Goal: Information Seeking & Learning: Learn about a topic

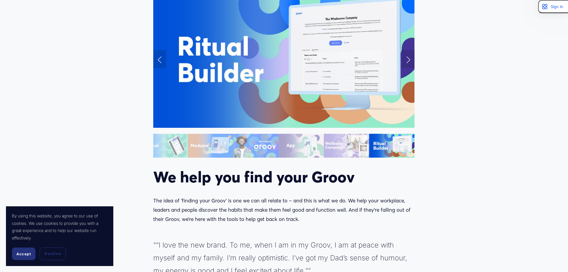
scroll to position [805, 0]
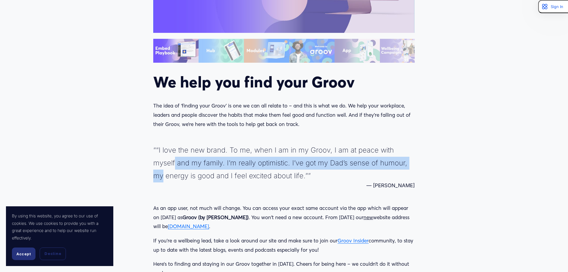
drag, startPoint x: 567, startPoint y: 167, endPoint x: 564, endPoint y: 120, distance: 46.3
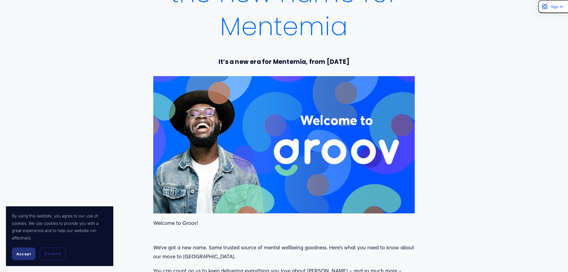
scroll to position [0, 0]
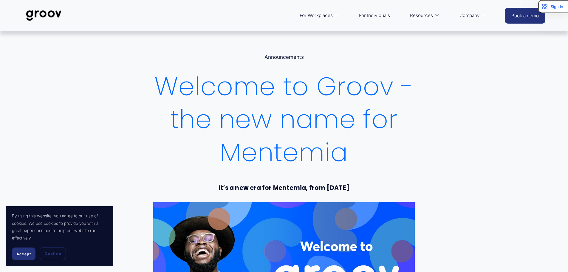
click at [372, 15] on link "For Individuals" at bounding box center [374, 15] width 37 height 14
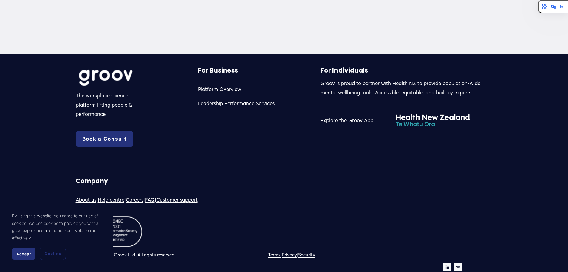
scroll to position [1721, 0]
click at [29, 255] on span "Accept" at bounding box center [23, 253] width 15 height 4
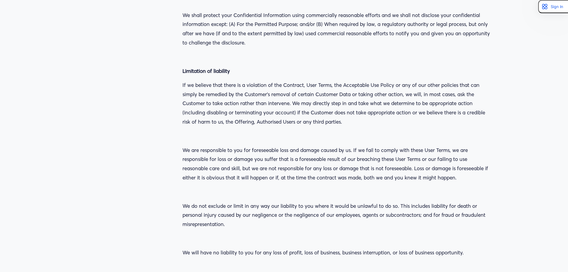
scroll to position [7643, 0]
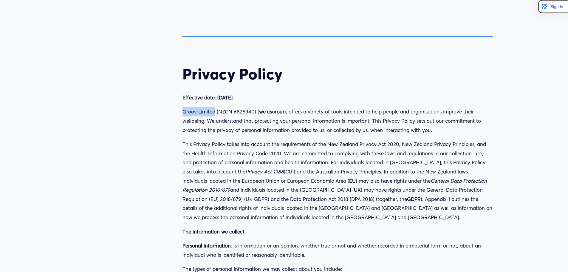
drag, startPoint x: 215, startPoint y: 57, endPoint x: 182, endPoint y: 59, distance: 33.2
click at [182, 107] on p "Groov Limited (NZCN 6826940) ( we , us or our ), offers a variety of tools inte…" at bounding box center [337, 120] width 310 height 27
copy p "Groov Limited"
